Goal: Task Accomplishment & Management: Complete application form

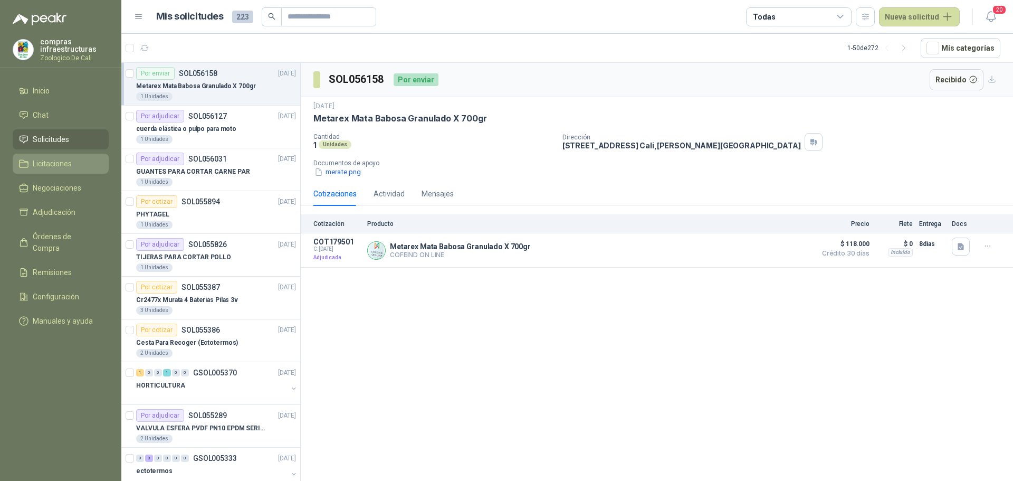
click at [58, 173] on link "Licitaciones" at bounding box center [61, 164] width 96 height 20
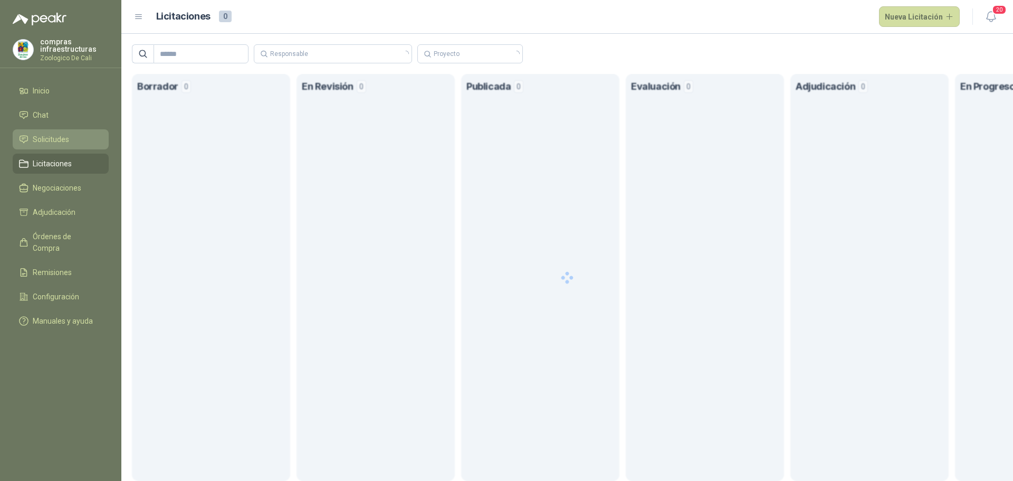
click at [66, 140] on span "Solicitudes" at bounding box center [51, 139] width 36 height 12
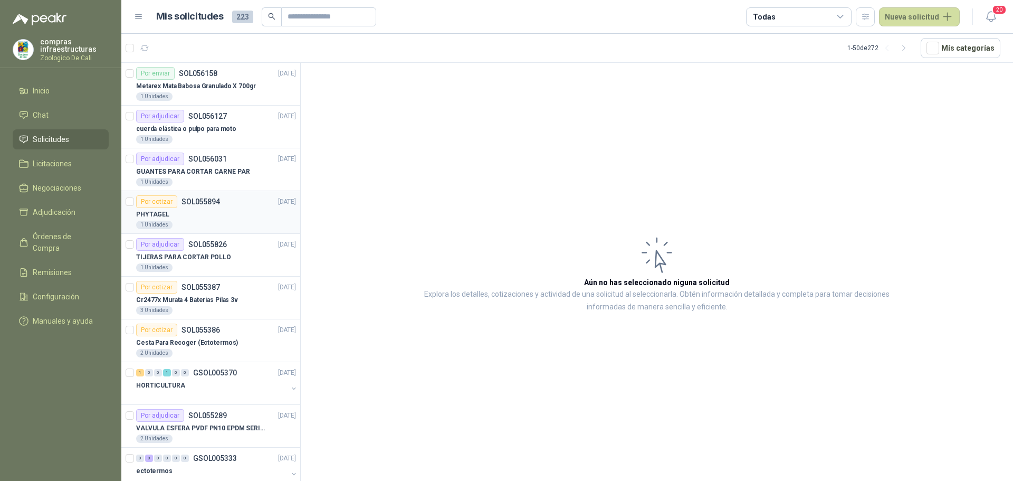
click at [227, 205] on div "Por cotizar SOL055894 [DATE]" at bounding box center [216, 201] width 160 height 13
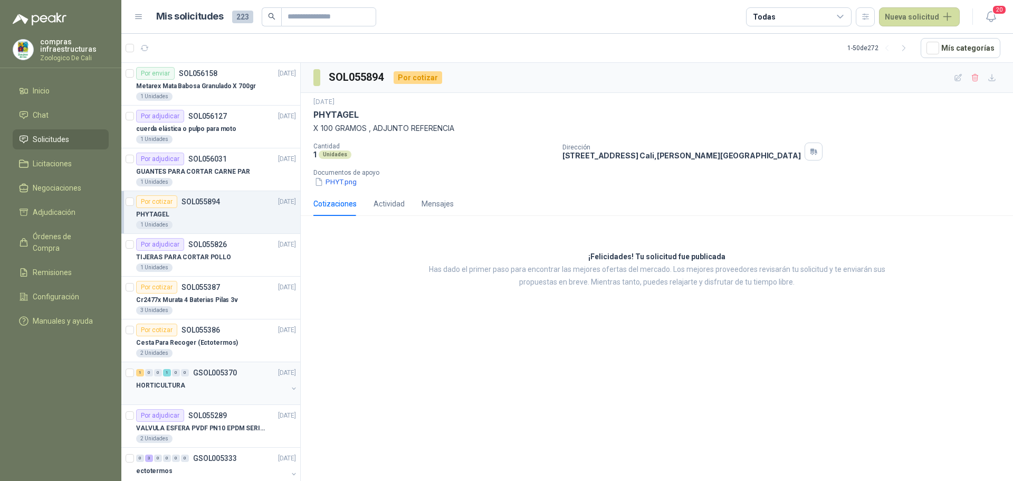
click at [202, 386] on div "HORTICULTURA" at bounding box center [211, 385] width 151 height 13
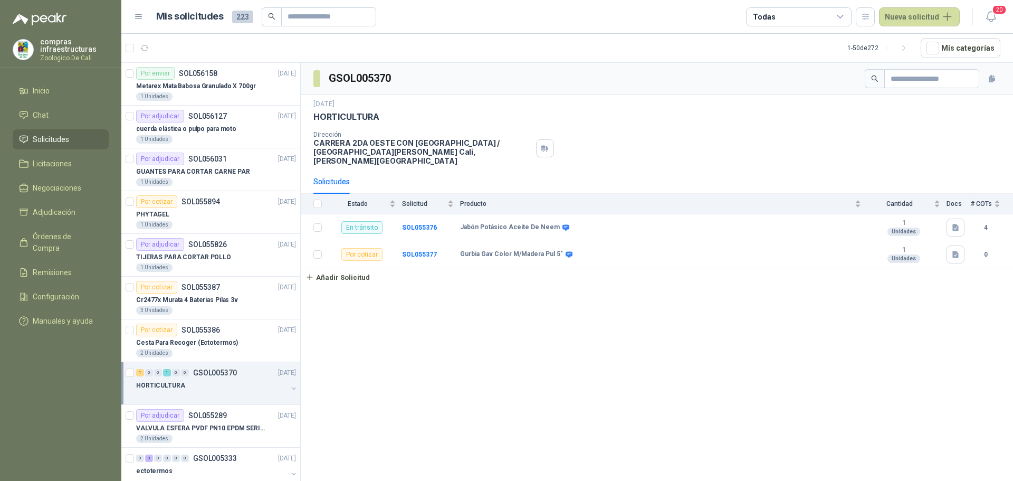
drag, startPoint x: 923, startPoint y: 16, endPoint x: 890, endPoint y: 43, distance: 42.7
click at [923, 16] on button "Nueva solicitud" at bounding box center [919, 16] width 81 height 19
click at [923, 41] on link "Solicitud" at bounding box center [932, 42] width 90 height 18
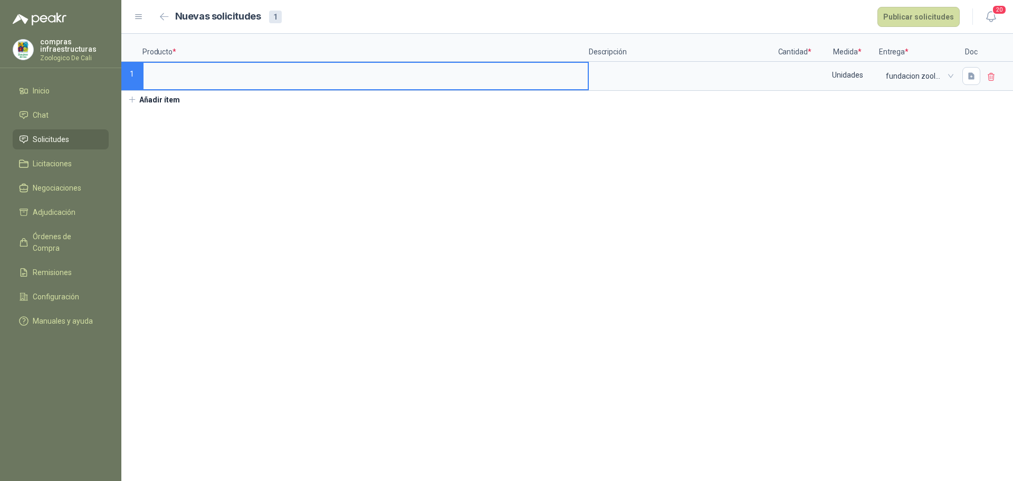
click at [208, 75] on input at bounding box center [365, 73] width 444 height 21
click at [821, 75] on div "Unidades" at bounding box center [847, 75] width 61 height 24
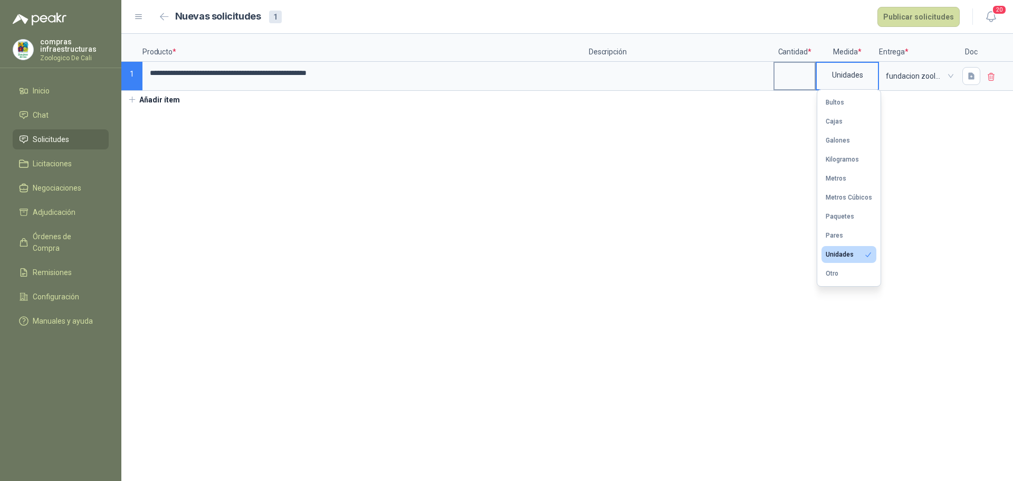
click at [802, 73] on input at bounding box center [794, 73] width 40 height 21
type input "*"
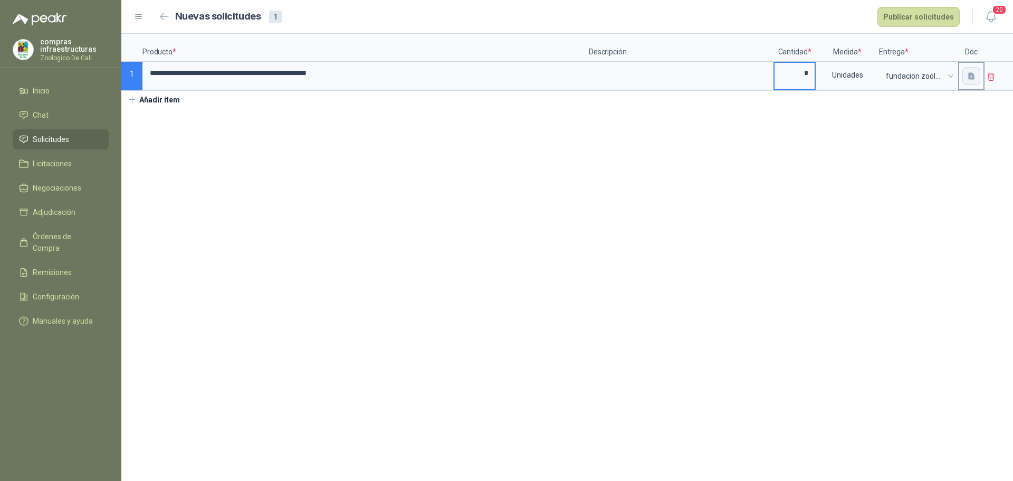
click at [972, 76] on icon "button" at bounding box center [971, 75] width 6 height 7
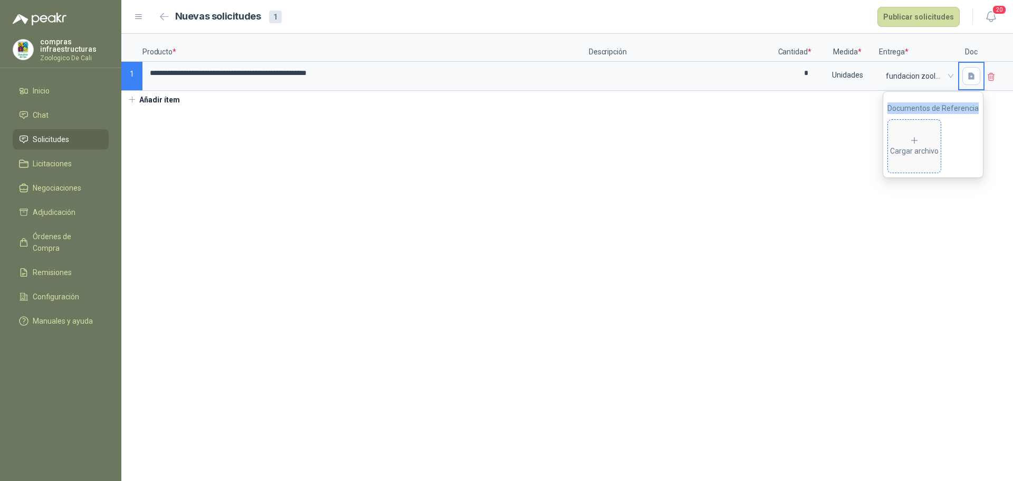
click at [932, 152] on div "Cargar archivo" at bounding box center [914, 146] width 49 height 21
click at [929, 21] on button "Publicar solicitudes" at bounding box center [918, 17] width 82 height 20
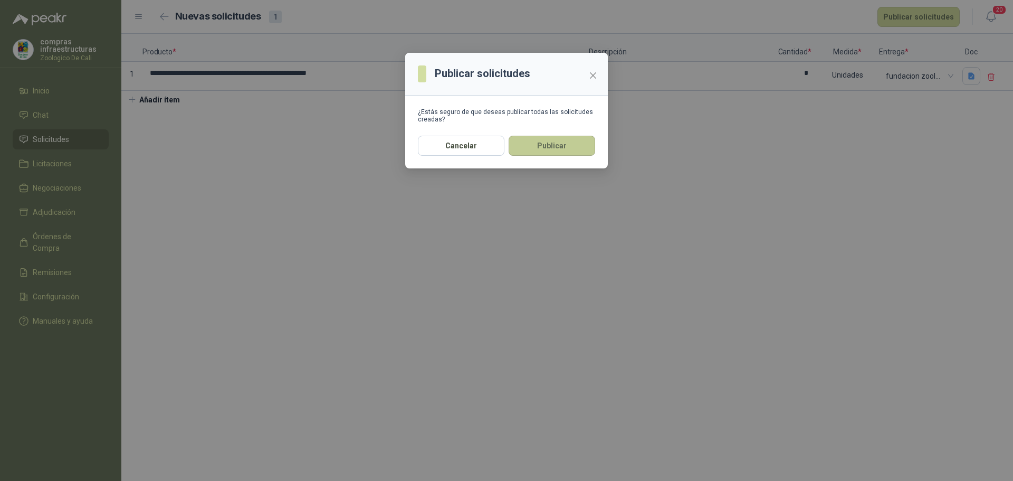
click at [575, 147] on button "Publicar" at bounding box center [552, 146] width 87 height 20
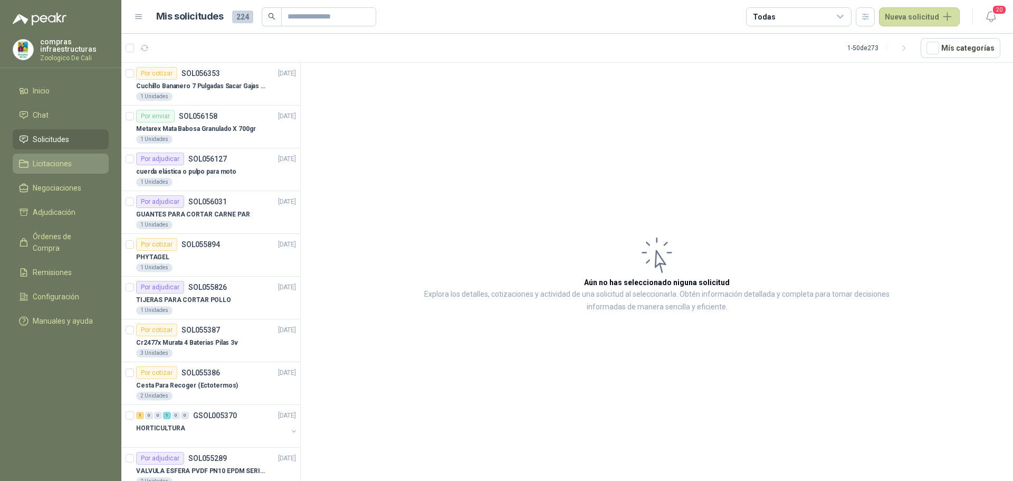
click at [58, 170] on link "Licitaciones" at bounding box center [61, 164] width 96 height 20
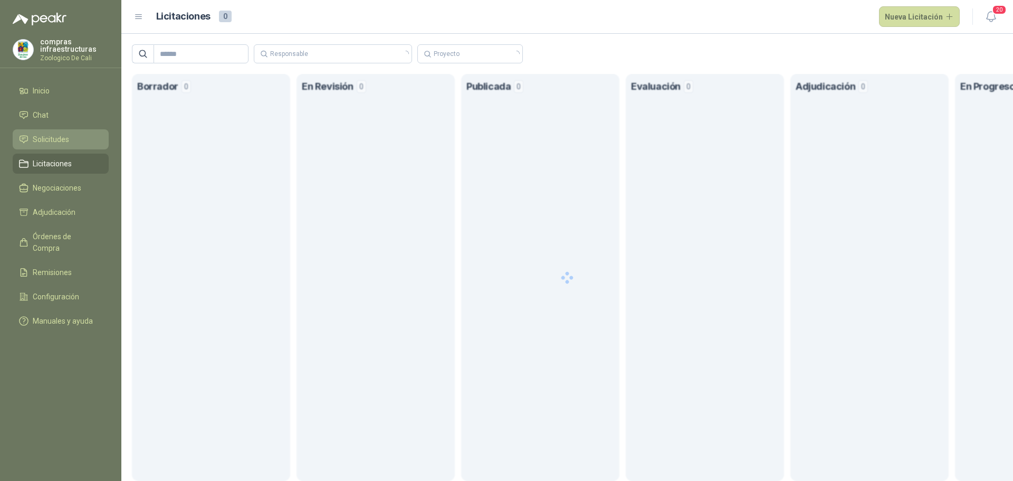
click at [59, 141] on span "Solicitudes" at bounding box center [51, 139] width 36 height 12
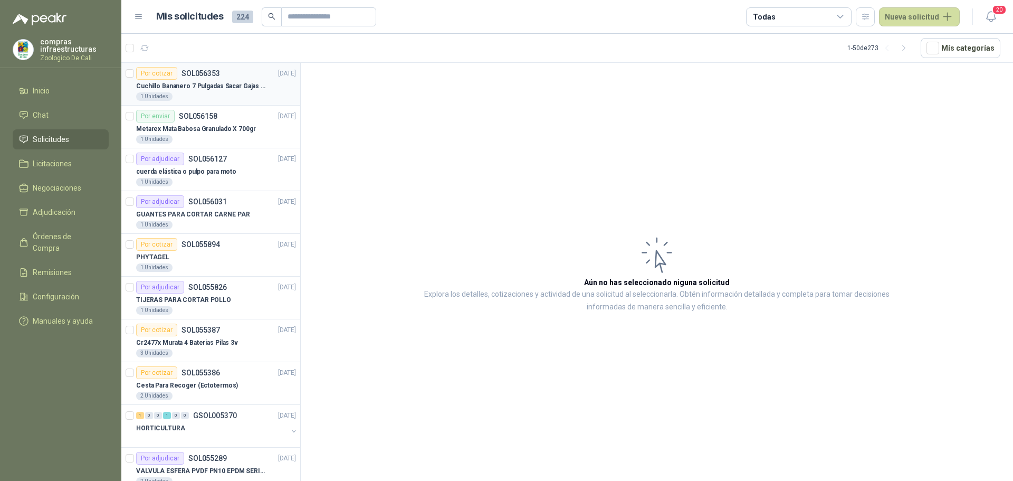
click at [210, 88] on p "Cuchillo Bananero 7 Pulgadas Sacar Gajas O Deshoje O Desman" at bounding box center [201, 86] width 131 height 10
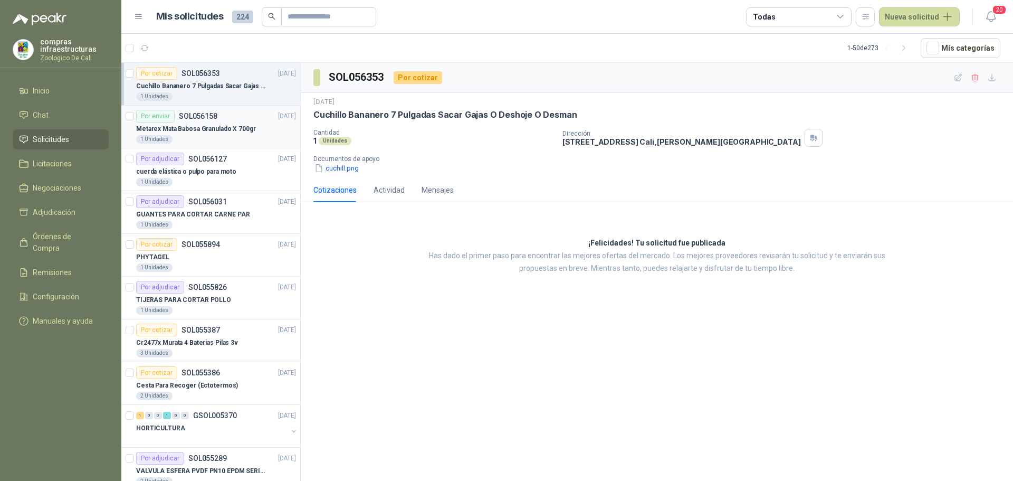
click at [219, 118] on div "Por enviar SOL056158 [DATE]" at bounding box center [216, 116] width 160 height 13
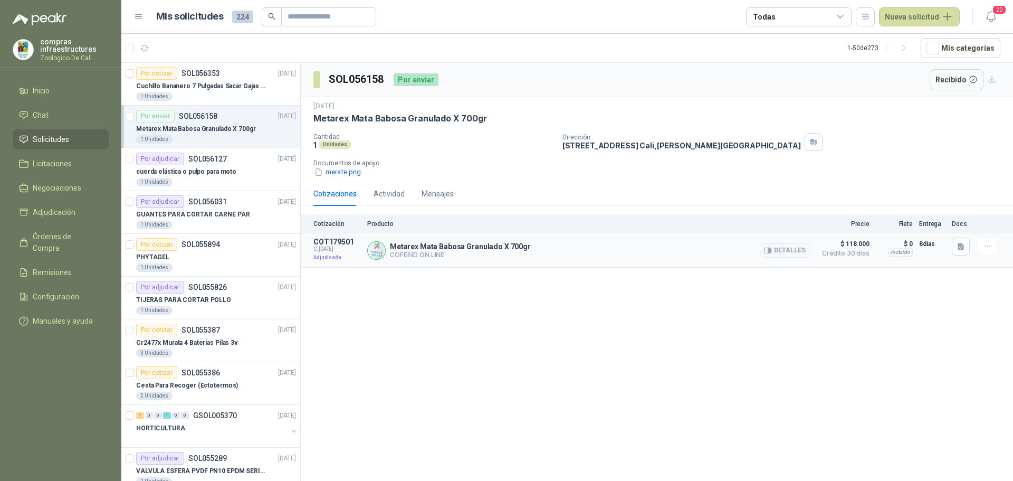
click at [472, 254] on p "COFEIND ON LINE" at bounding box center [460, 255] width 141 height 8
click at [229, 93] on div "1 Unidades" at bounding box center [216, 96] width 160 height 8
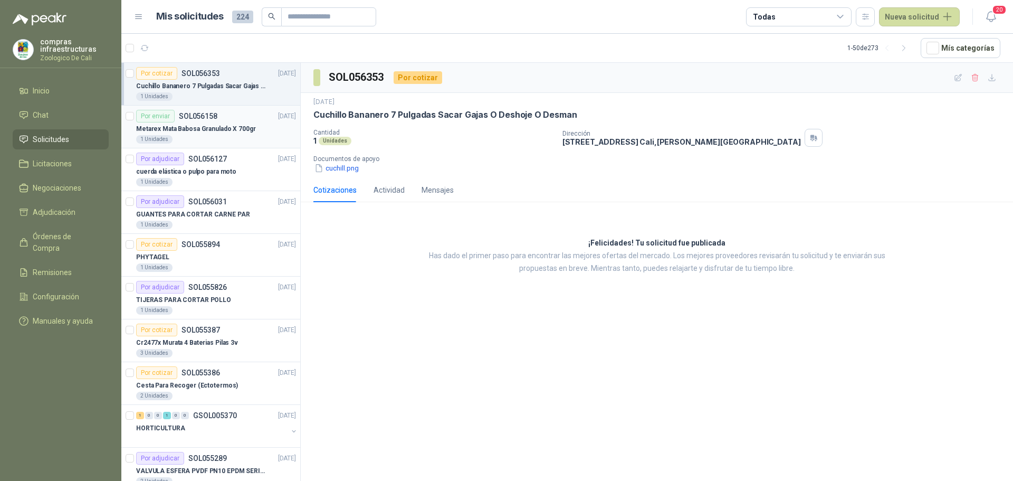
click at [152, 133] on p "Metarex Mata Babosa Granulado X 700gr" at bounding box center [196, 129] width 120 height 10
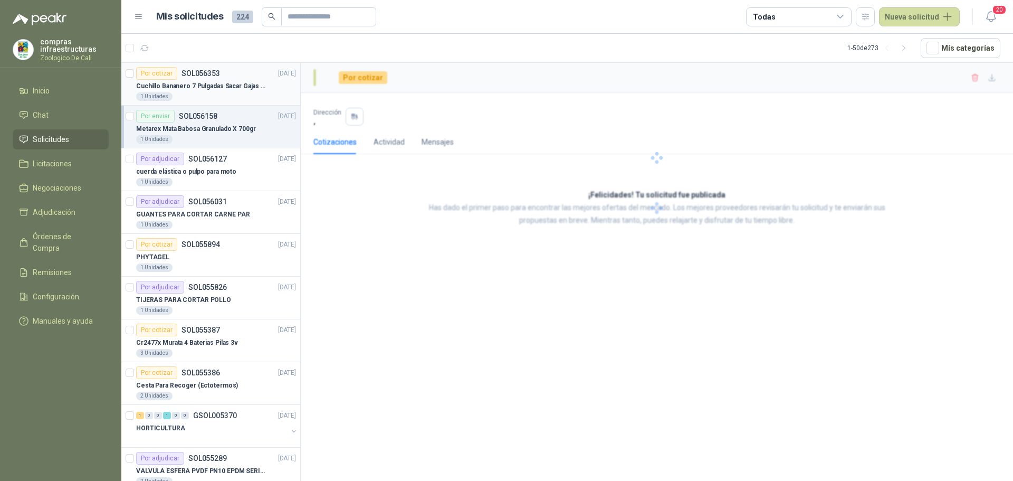
click at [196, 94] on div "1 Unidades" at bounding box center [216, 96] width 160 height 8
